Goal: Find specific page/section: Find specific page/section

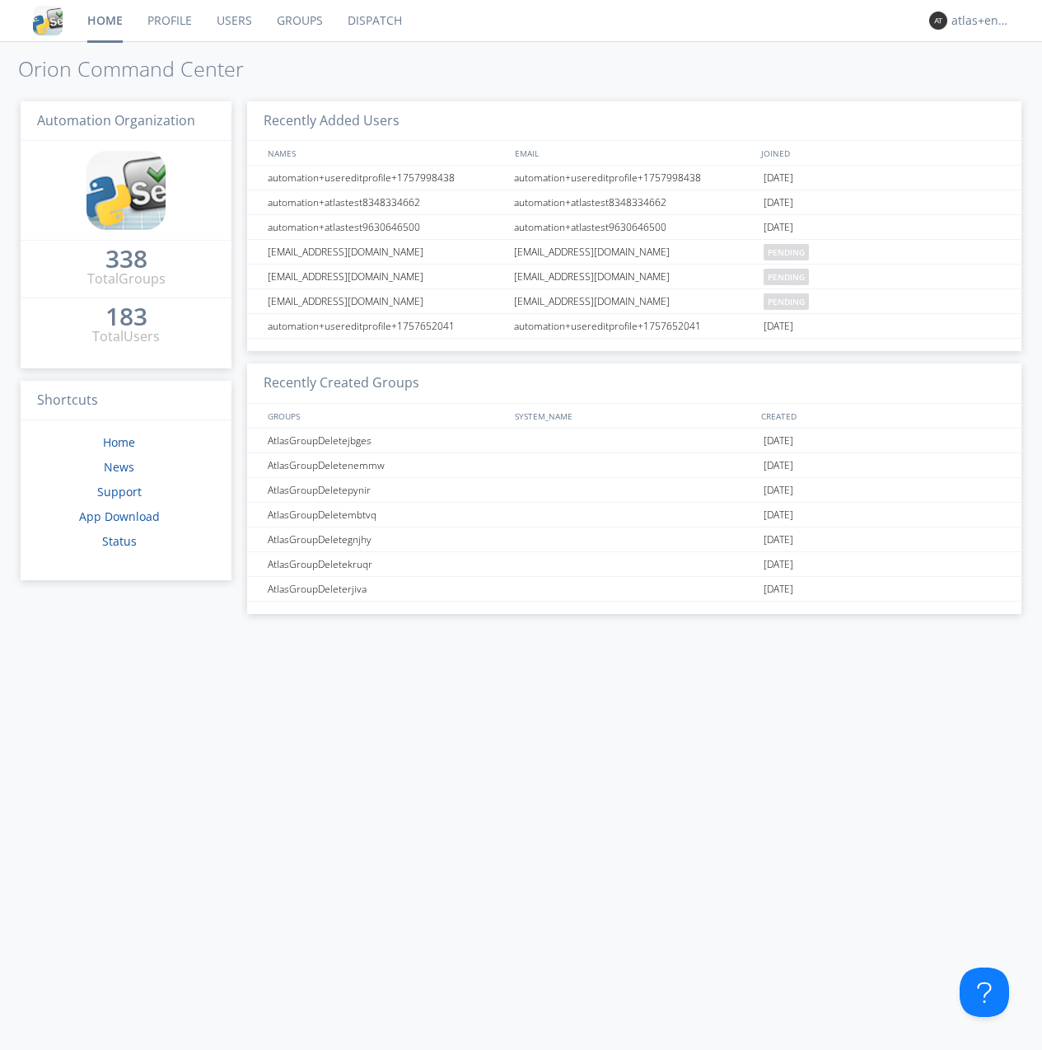
click at [373, 21] on link "Dispatch" at bounding box center [374, 20] width 79 height 41
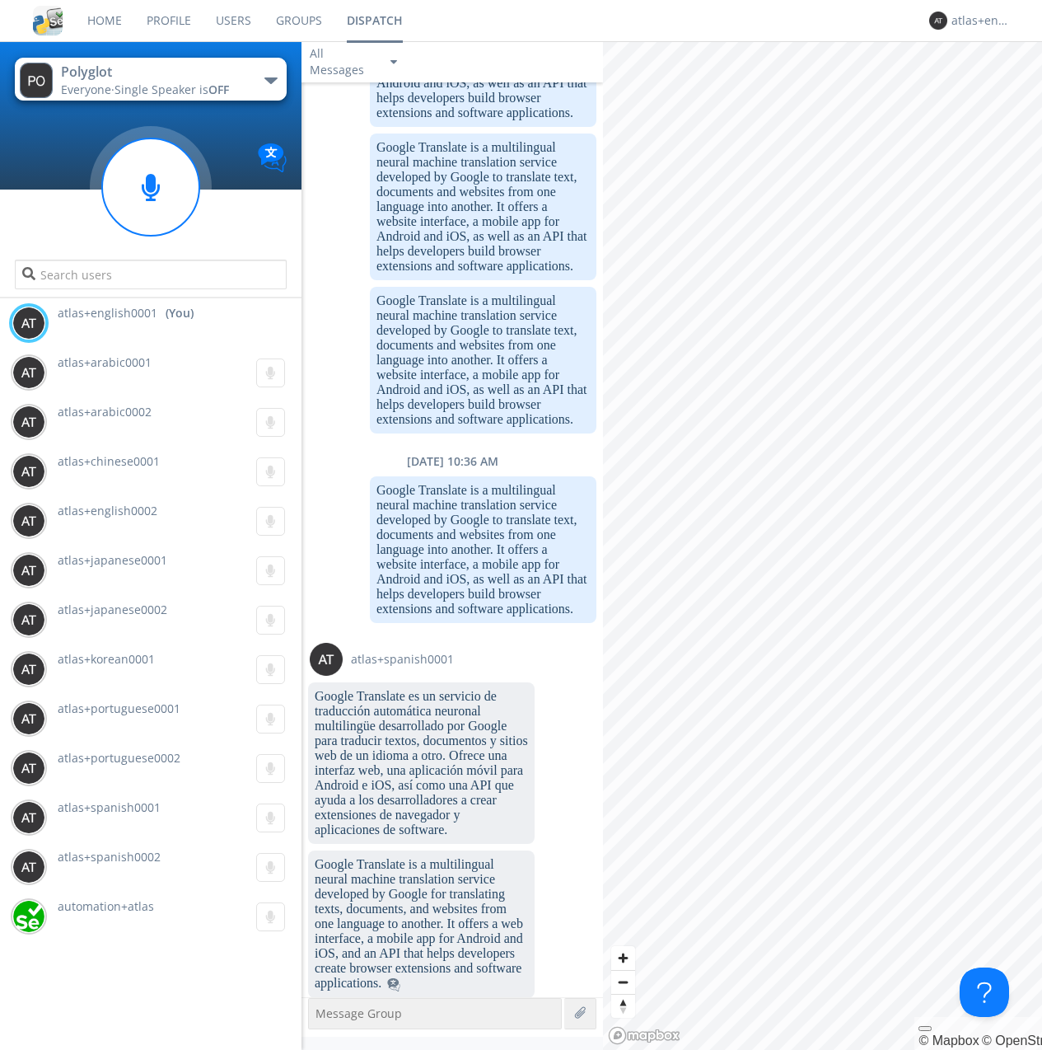
scroll to position [1779, 0]
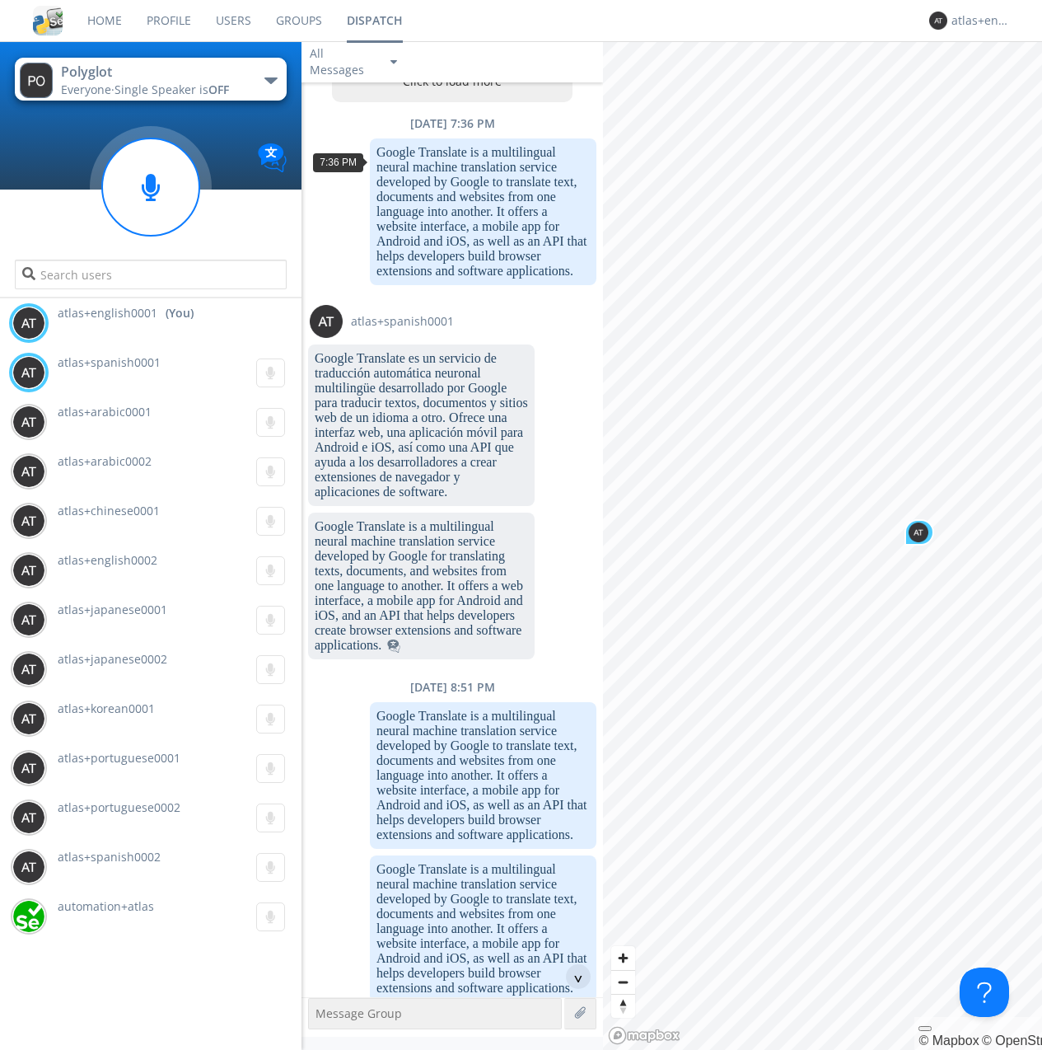
scroll to position [79, 0]
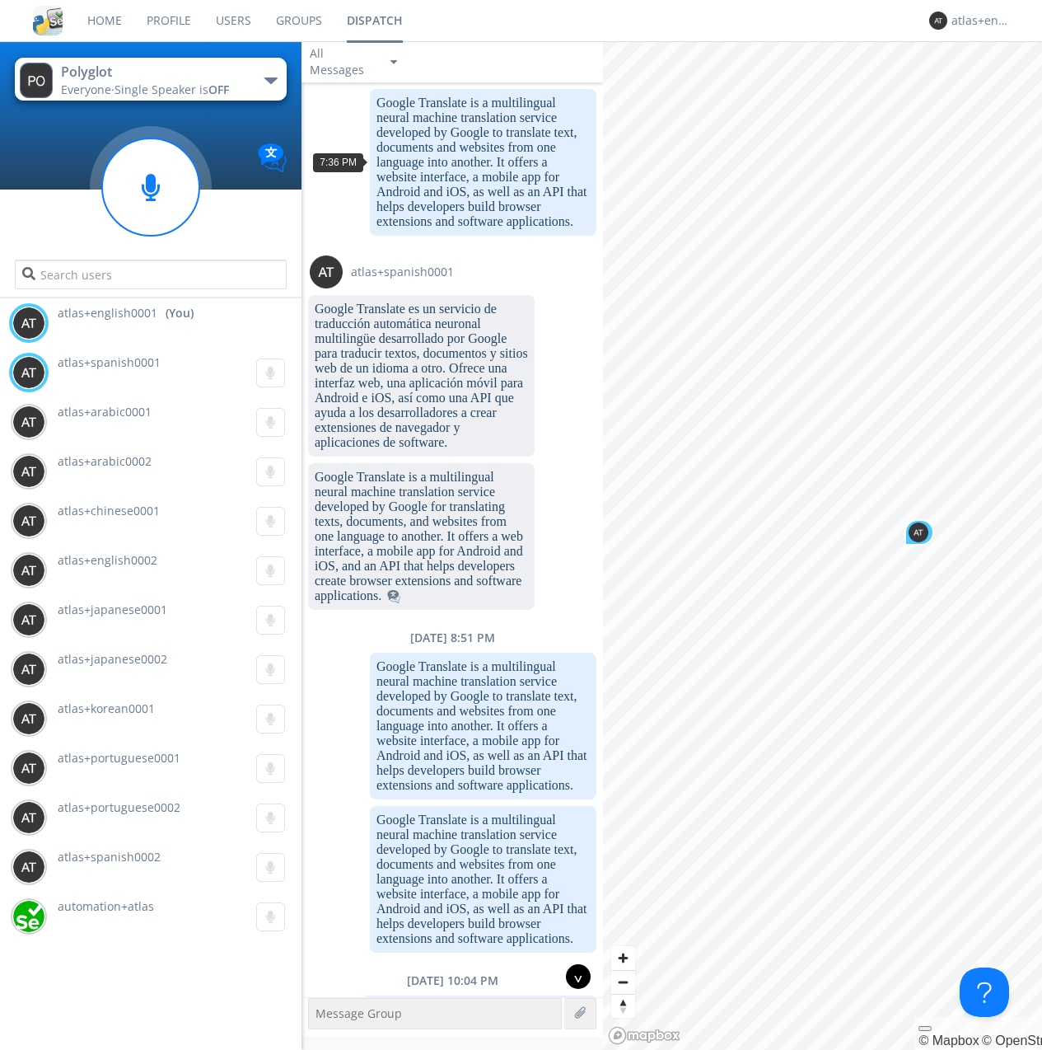
click at [572, 976] on div "^" at bounding box center [578, 976] width 25 height 25
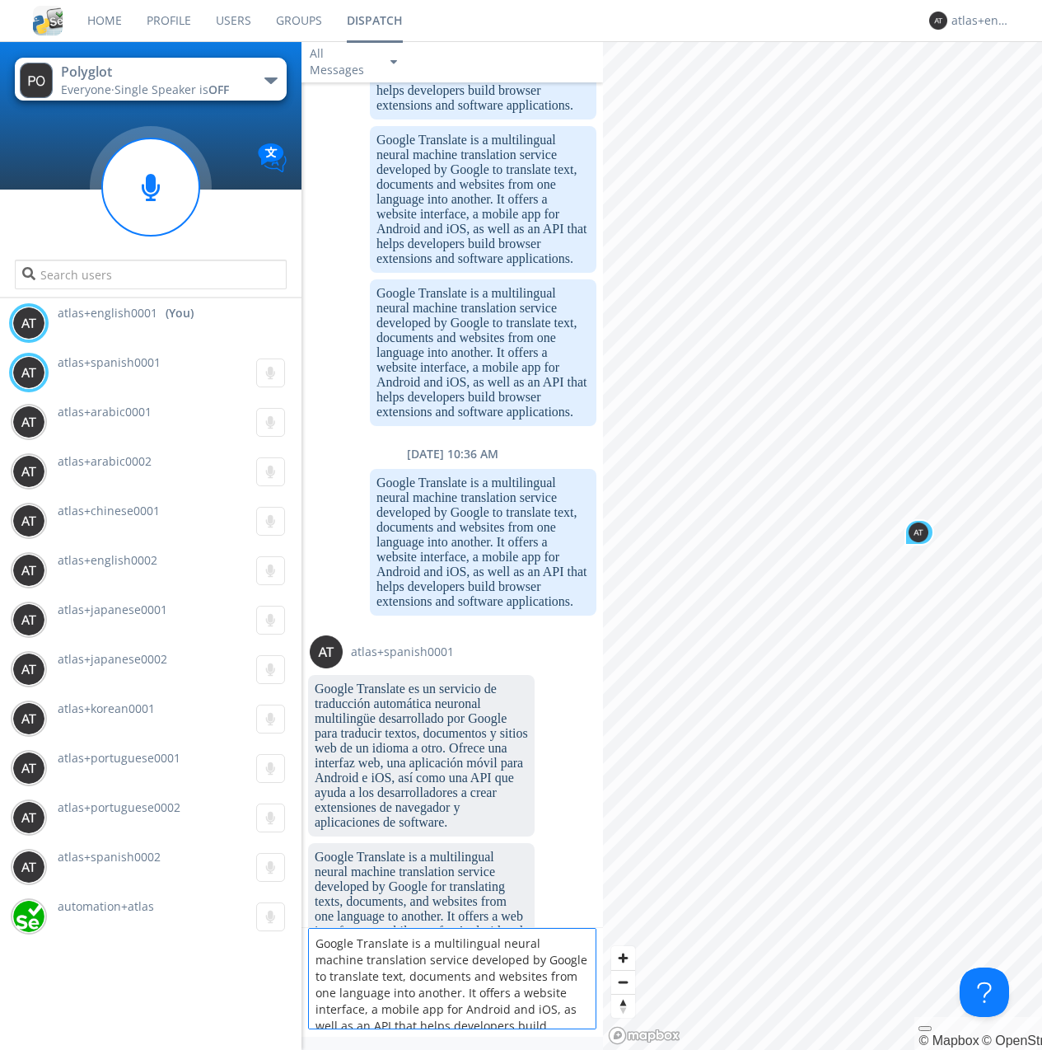
scroll to position [21, 0]
type textarea "Google Translate is a multilingual neural machine translation service developed…"
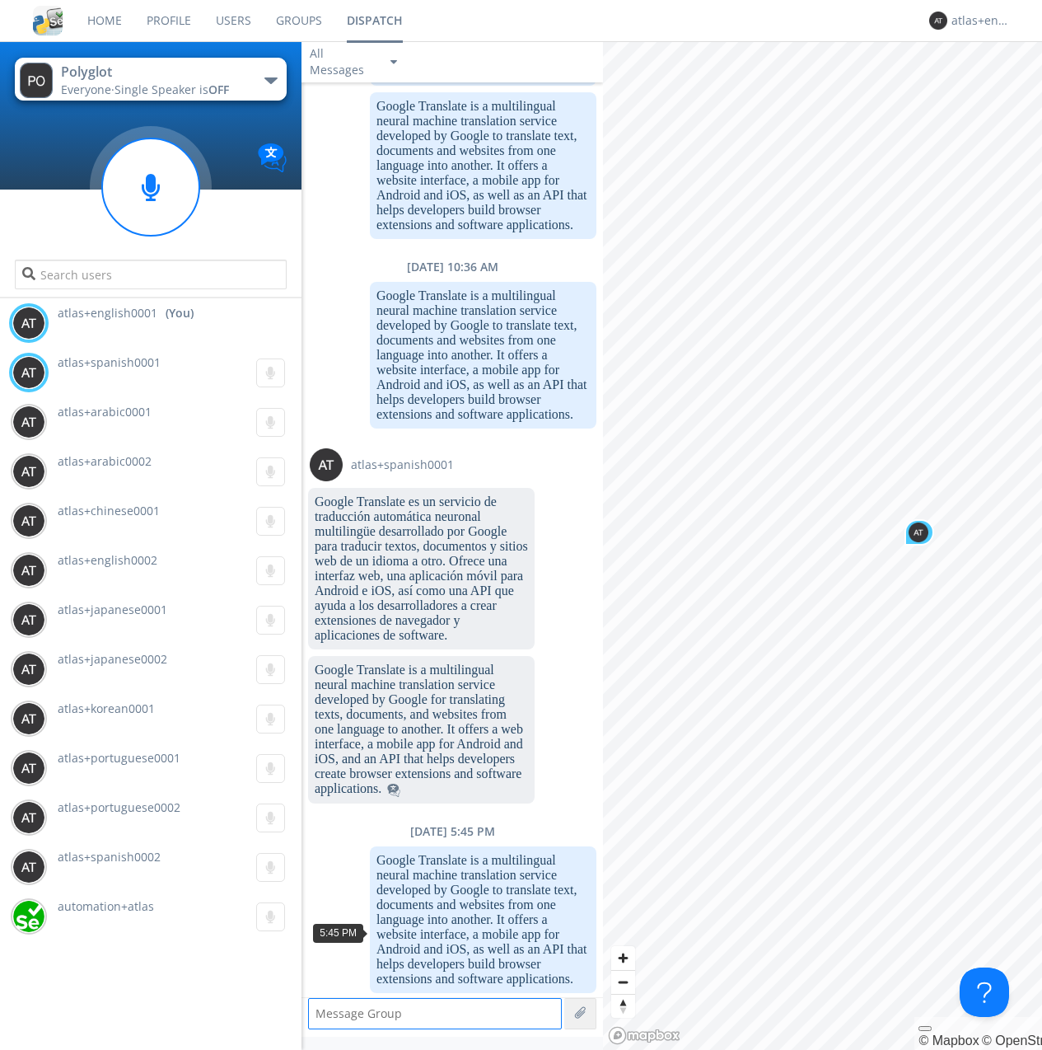
scroll to position [1968, 0]
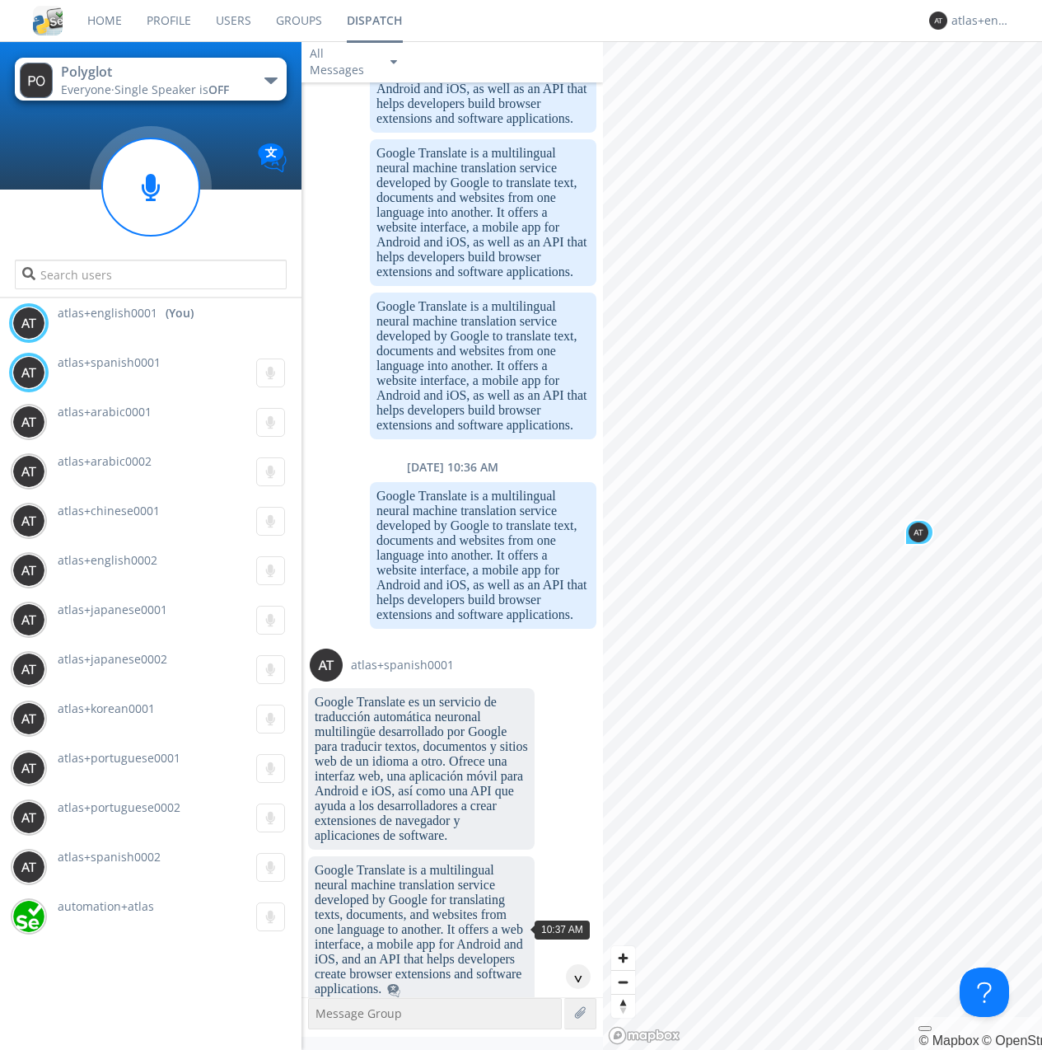
scroll to position [1905, 0]
